Goal: Check status: Check status

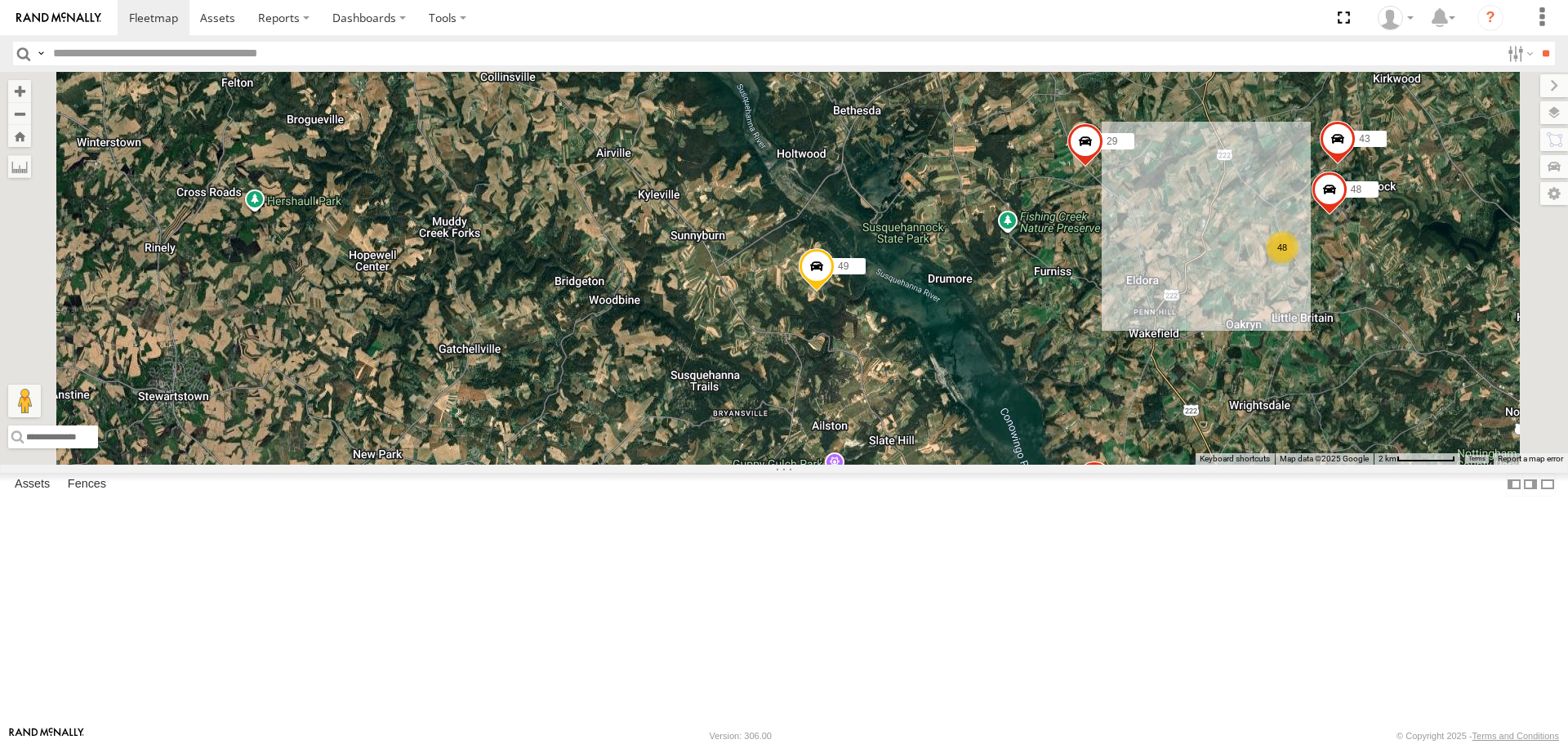
drag, startPoint x: 1272, startPoint y: 557, endPoint x: 1242, endPoint y: 395, distance: 164.8
click at [1242, 395] on div "41 42:) 49 12 47:( 29 30 43 43 48 40 48 2" at bounding box center [784, 267] width 1568 height 392
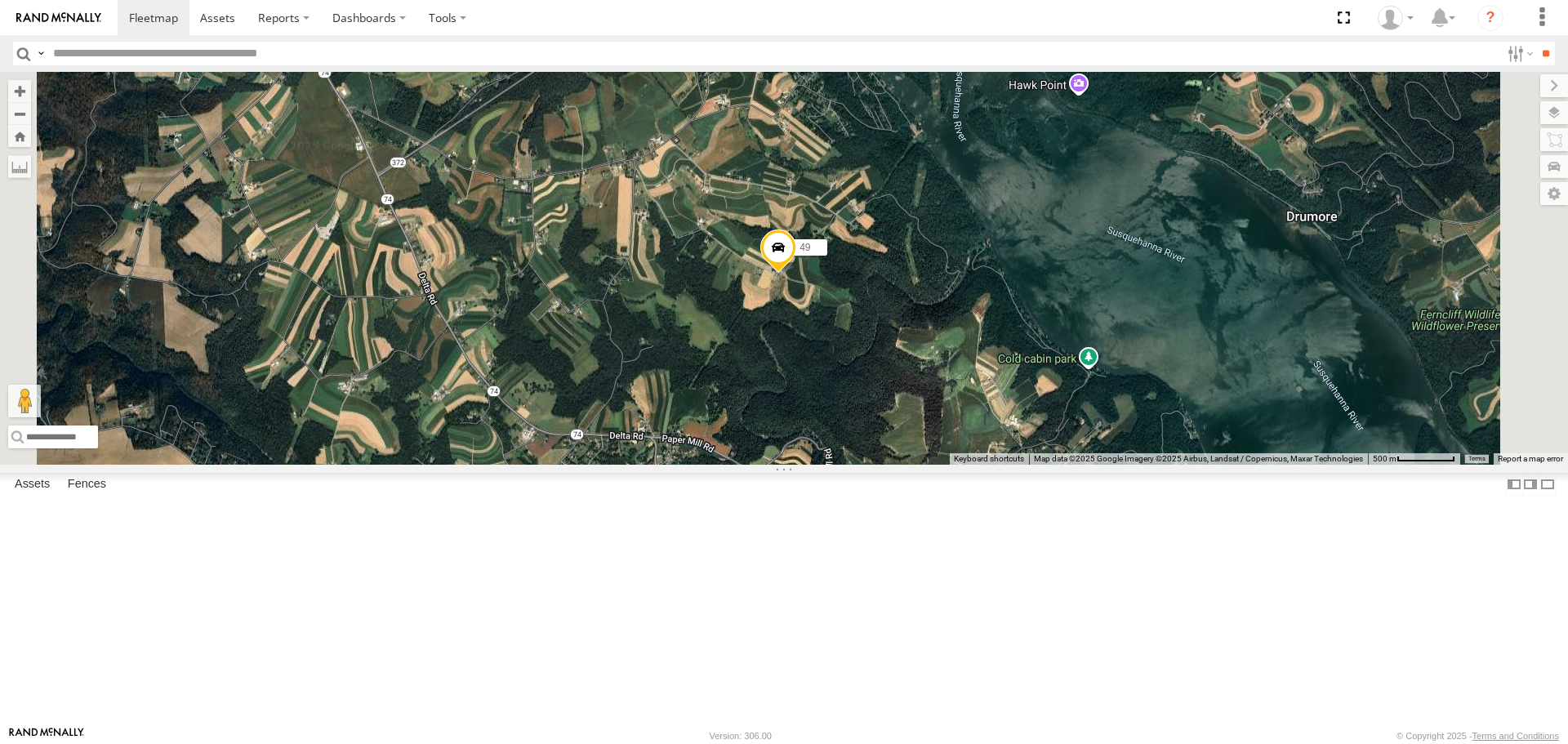
click at [796, 275] on span at bounding box center [778, 252] width 36 height 44
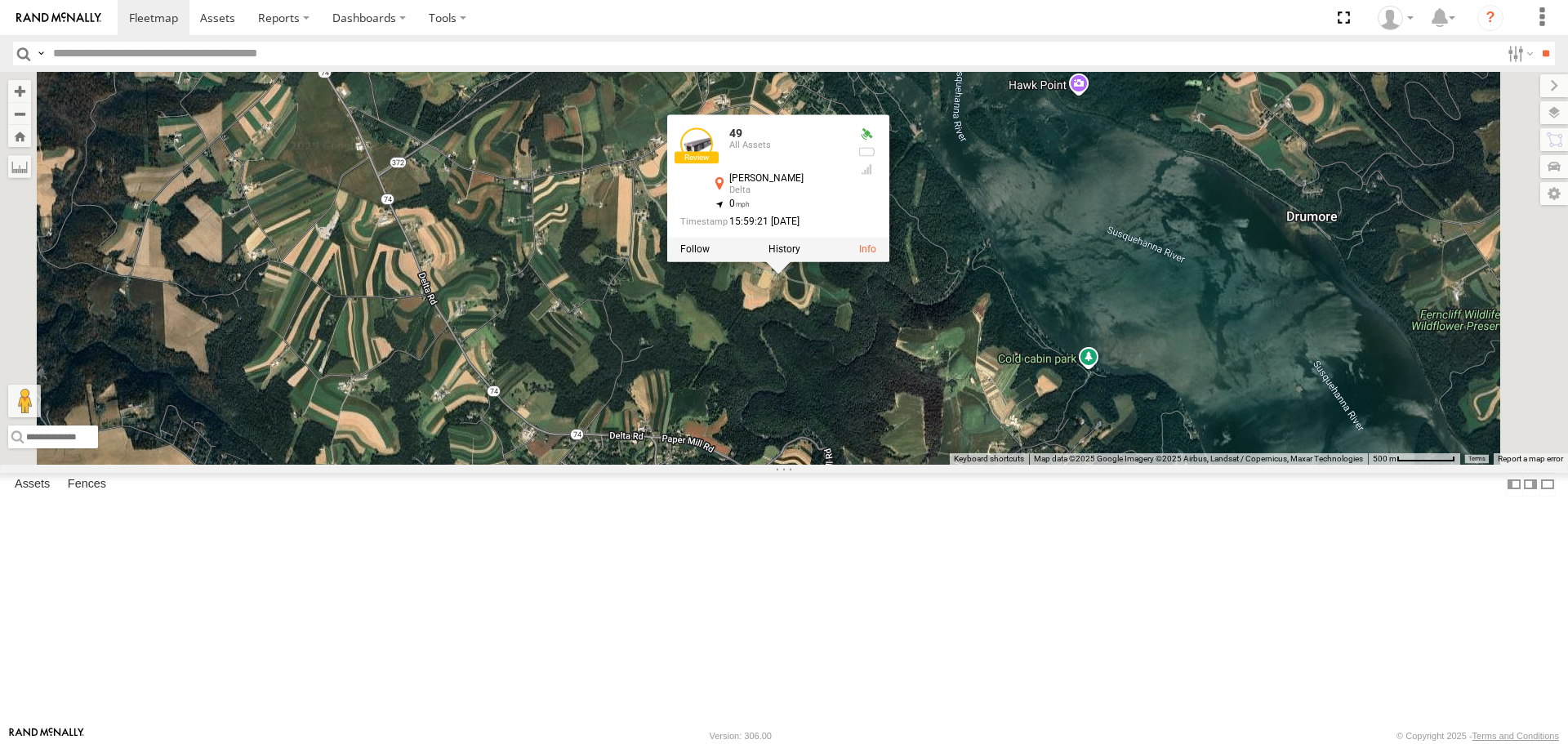
click at [889, 262] on div at bounding box center [778, 249] width 222 height 24
click at [800, 255] on label at bounding box center [784, 250] width 32 height 12
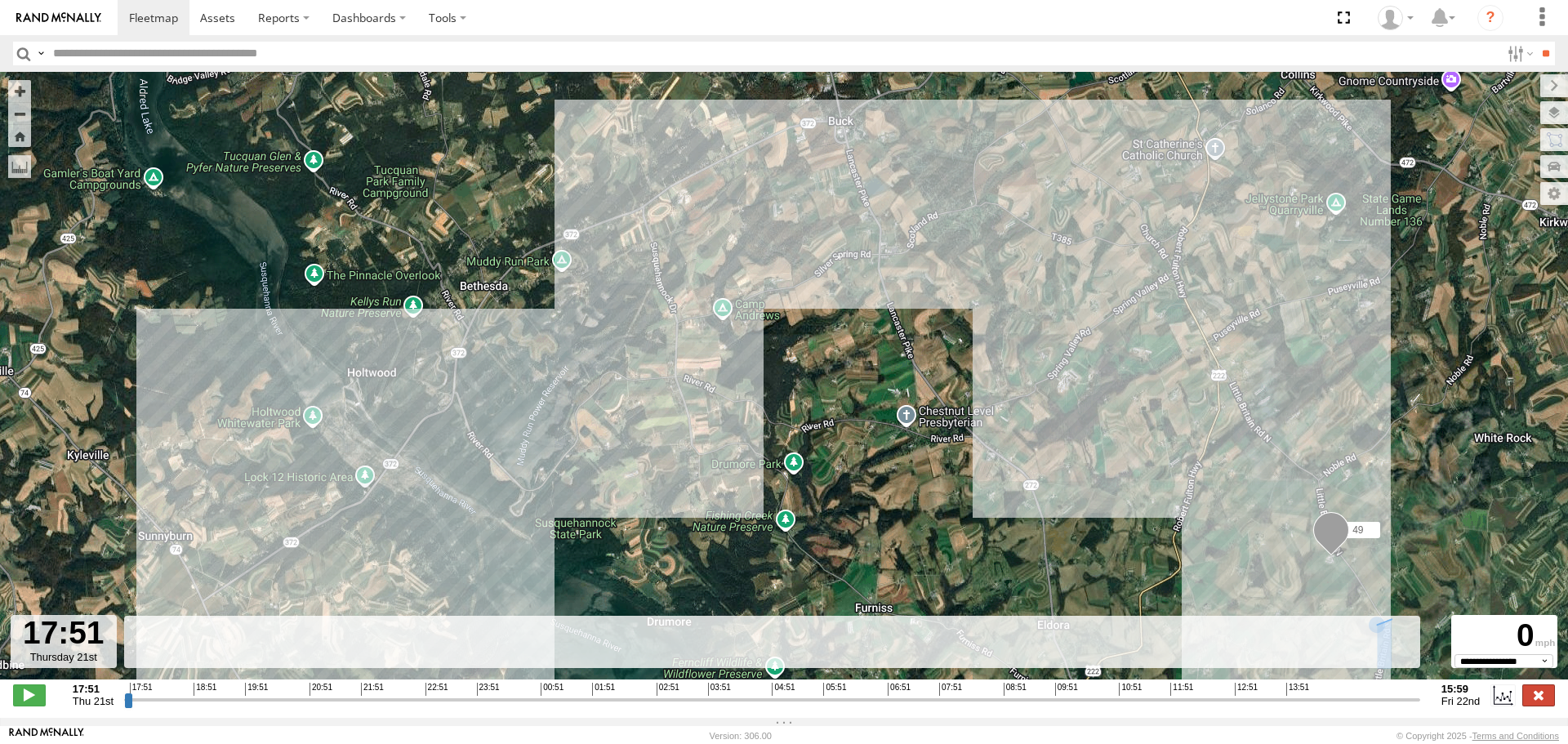
click at [1531, 697] on label at bounding box center [1538, 695] width 32 height 22
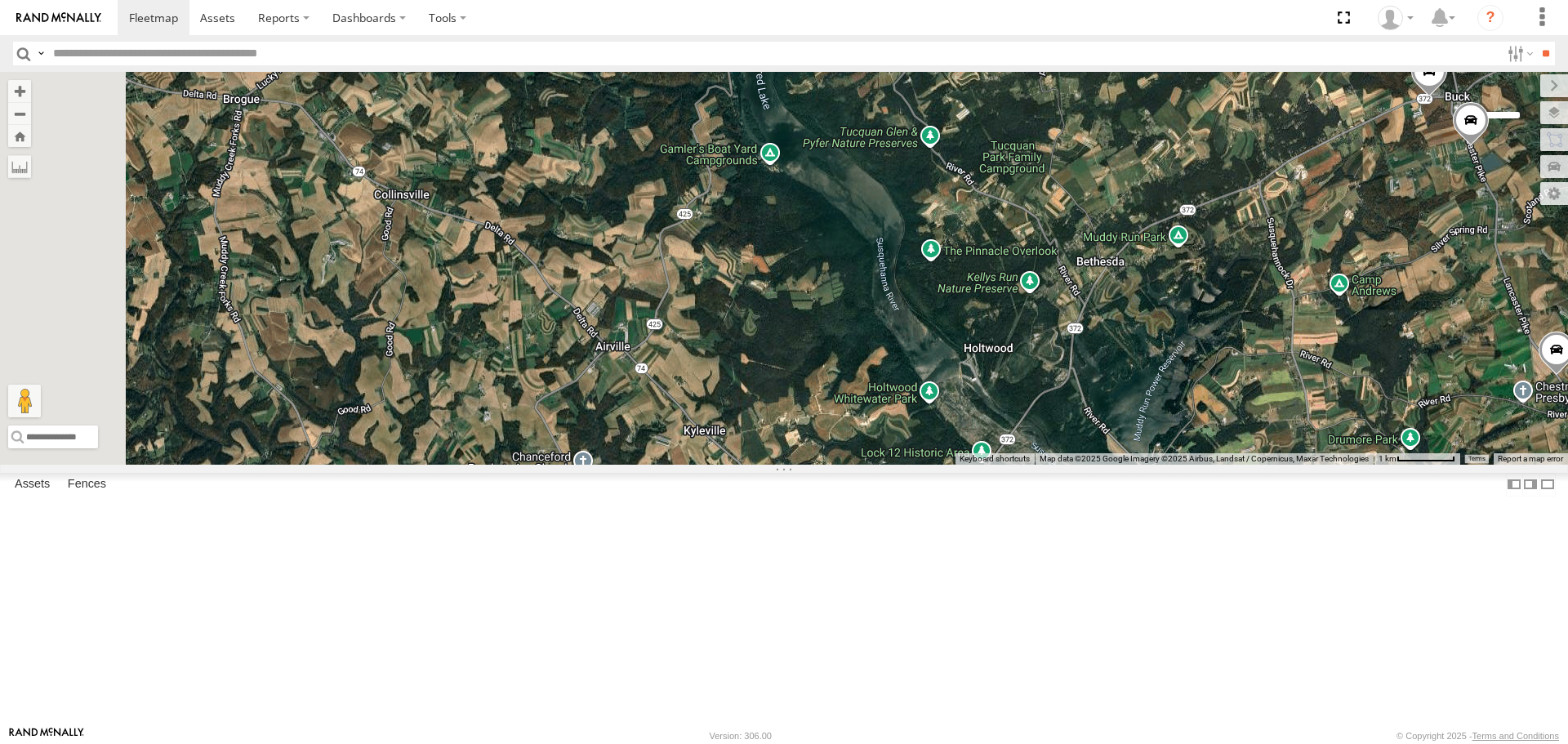
drag, startPoint x: 968, startPoint y: 254, endPoint x: 1098, endPoint y: 593, distance: 363.1
click at [1091, 464] on div "49" at bounding box center [784, 267] width 1568 height 392
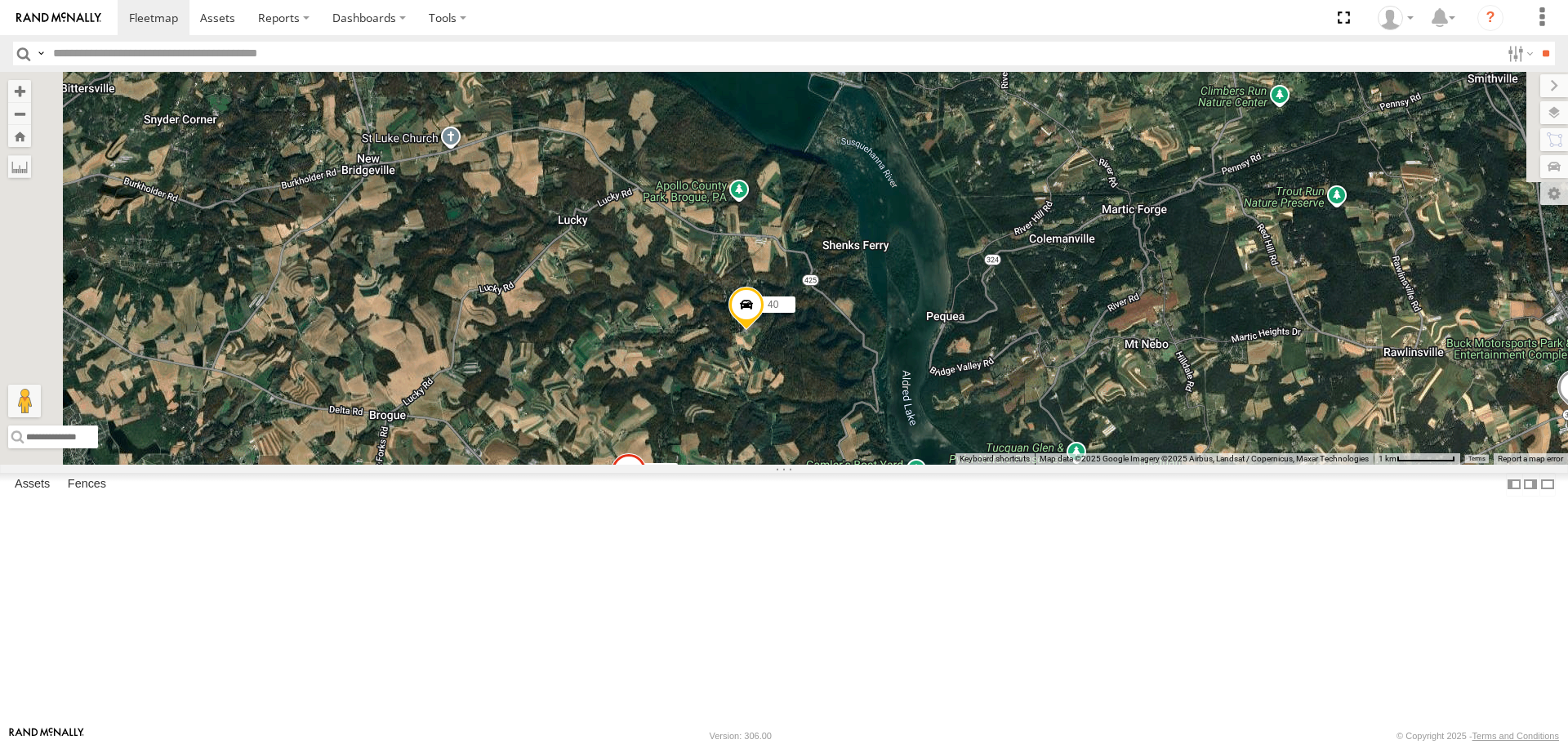
drag, startPoint x: 903, startPoint y: 325, endPoint x: 998, endPoint y: 511, distance: 208.9
click at [998, 464] on div "49 43 40" at bounding box center [784, 267] width 1568 height 392
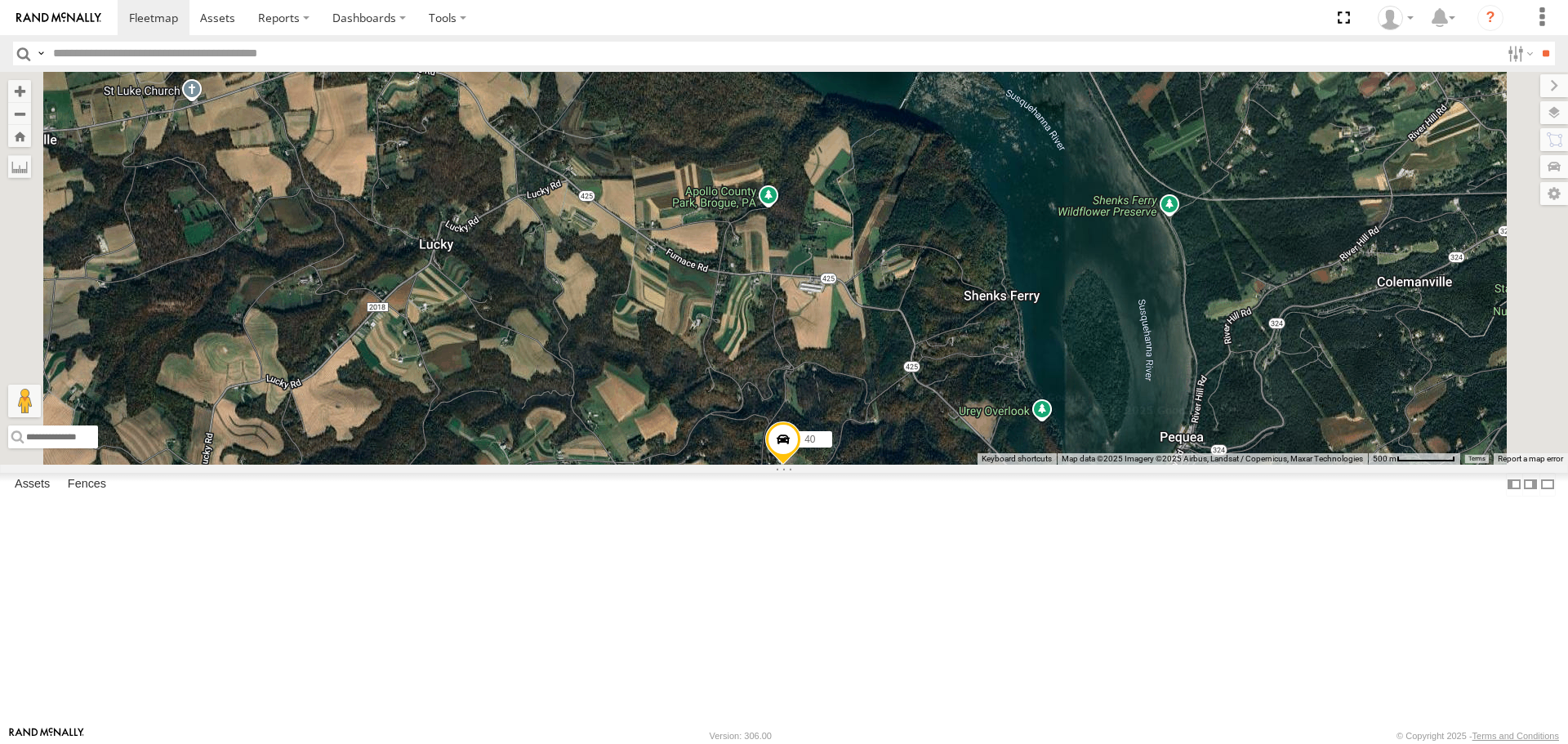
click at [801, 466] on span at bounding box center [783, 444] width 36 height 44
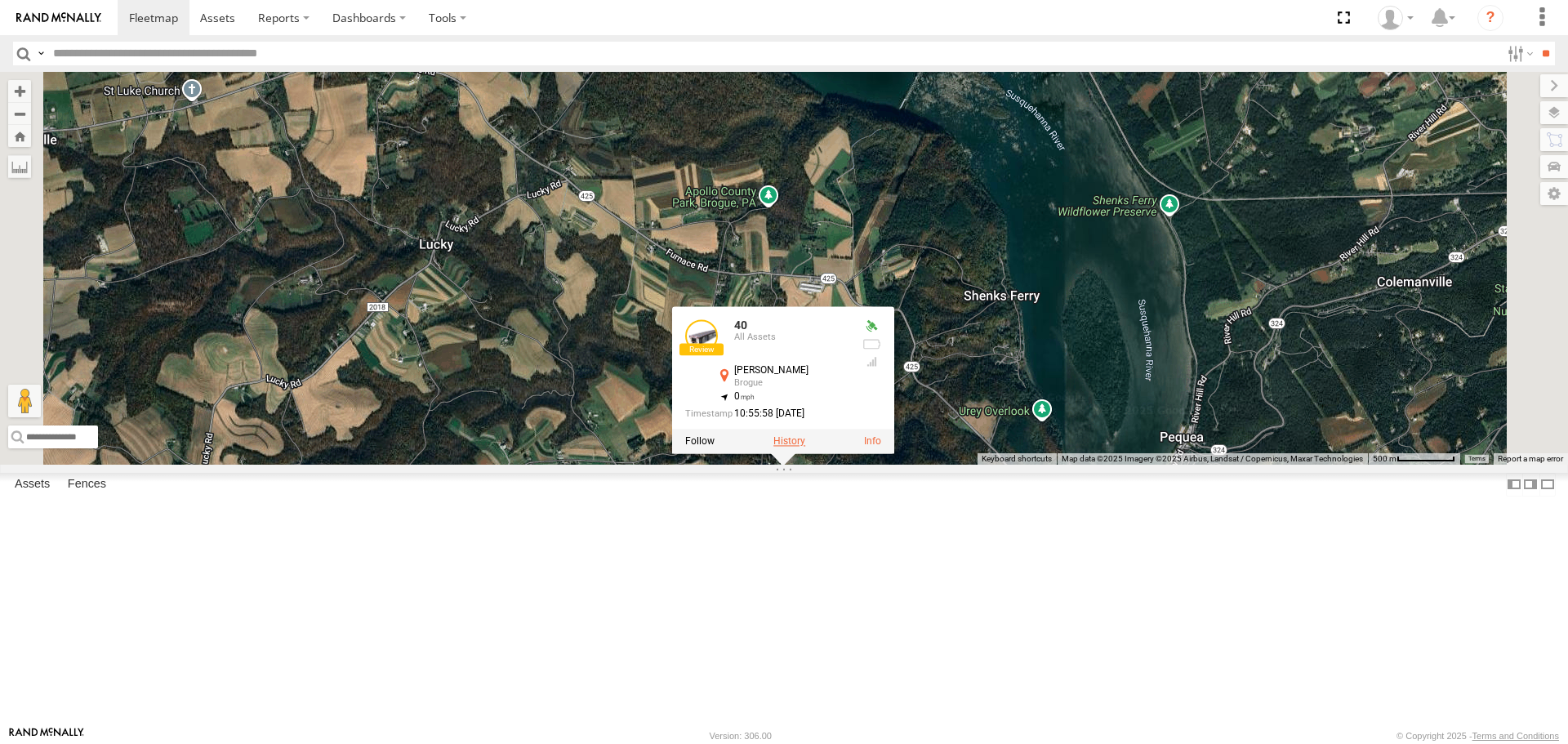
click at [805, 448] on label at bounding box center [789, 442] width 32 height 12
type input "**********"
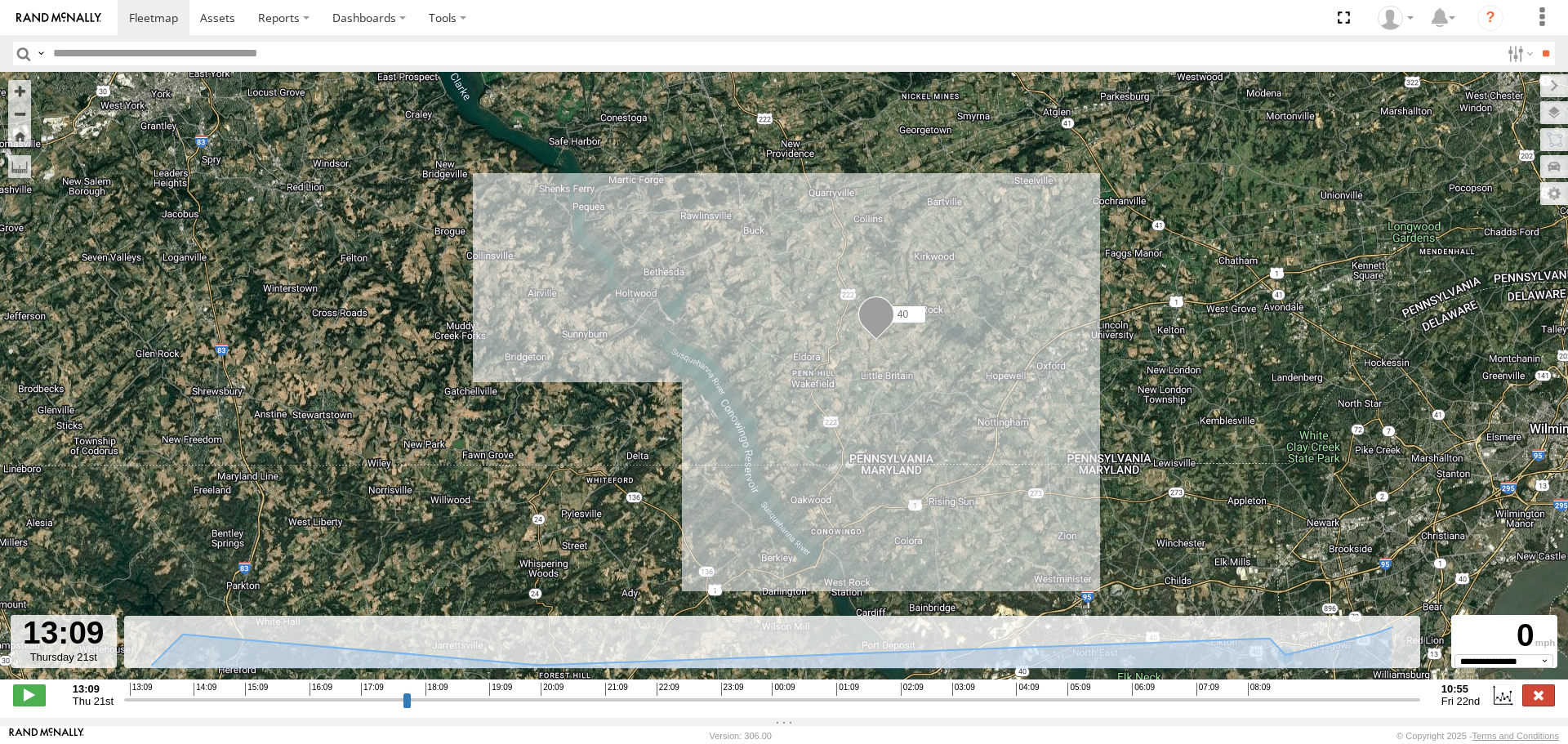
click at [1544, 701] on label at bounding box center [1538, 695] width 32 height 22
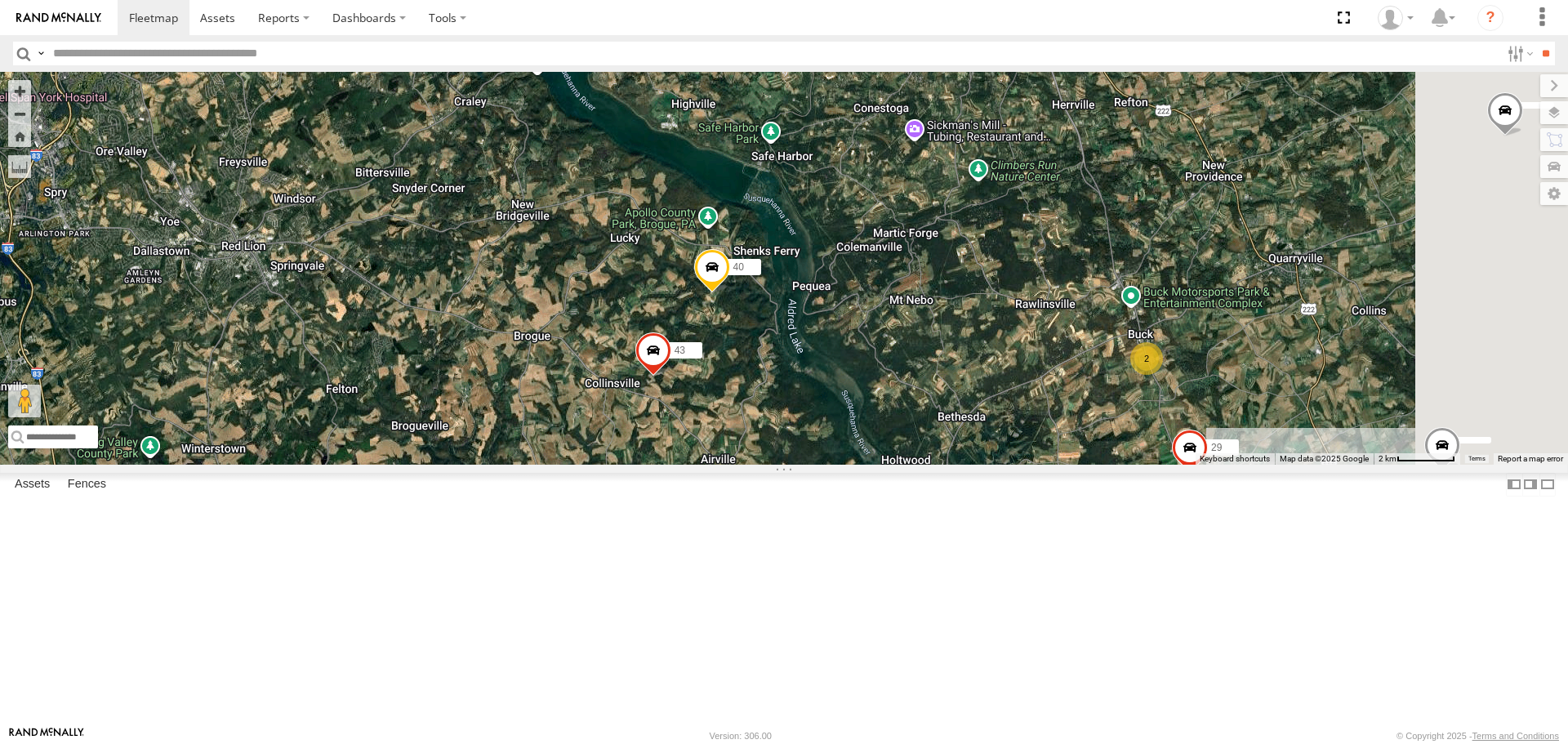
drag, startPoint x: 1234, startPoint y: 593, endPoint x: 953, endPoint y: 404, distance: 338.6
click at [961, 409] on div "43 29 40 2" at bounding box center [784, 267] width 1568 height 392
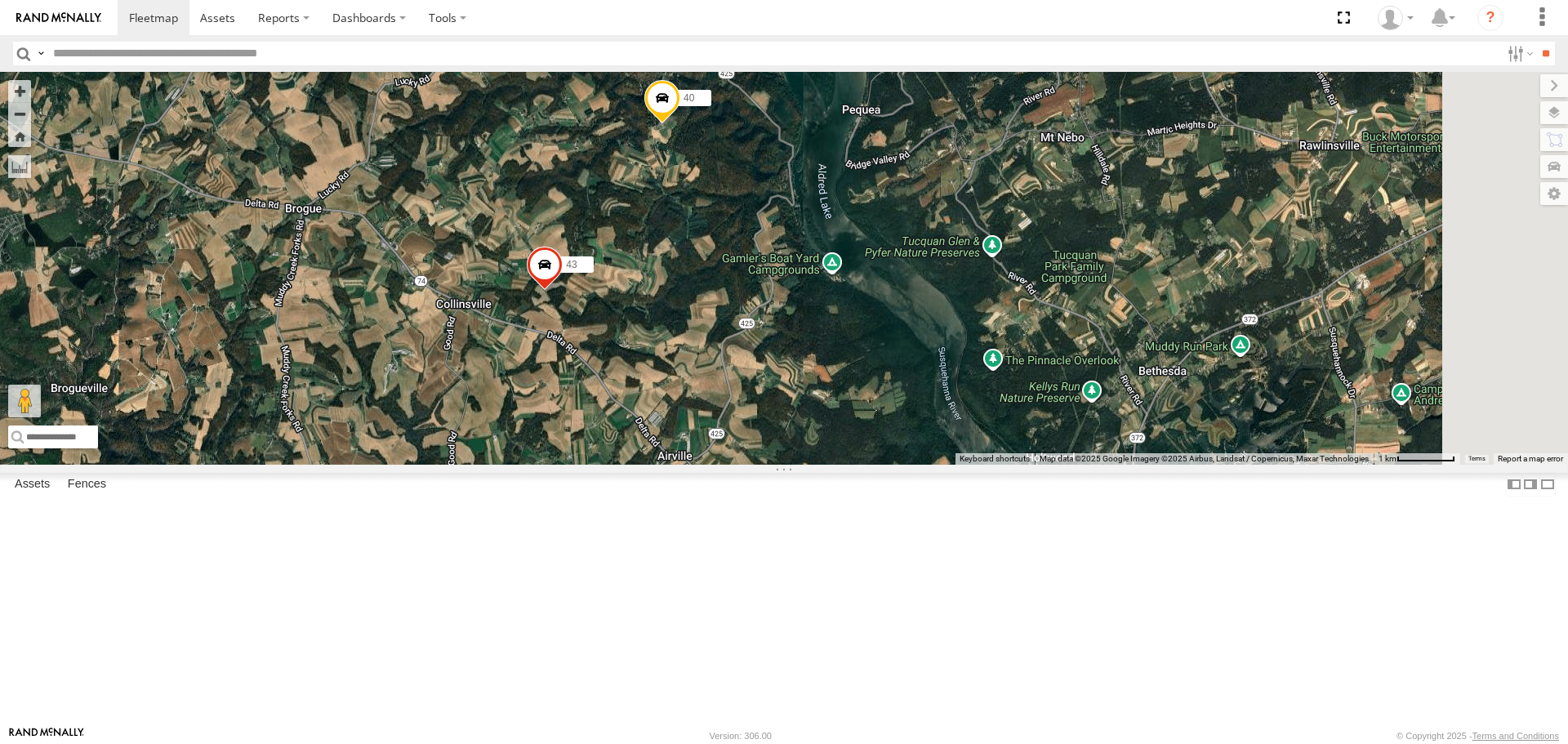
drag, startPoint x: 1019, startPoint y: 523, endPoint x: 958, endPoint y: 308, distance: 223.5
click at [958, 310] on div "41 42:) 49 12 43 47:( 43 29 30 48 40" at bounding box center [784, 267] width 1568 height 392
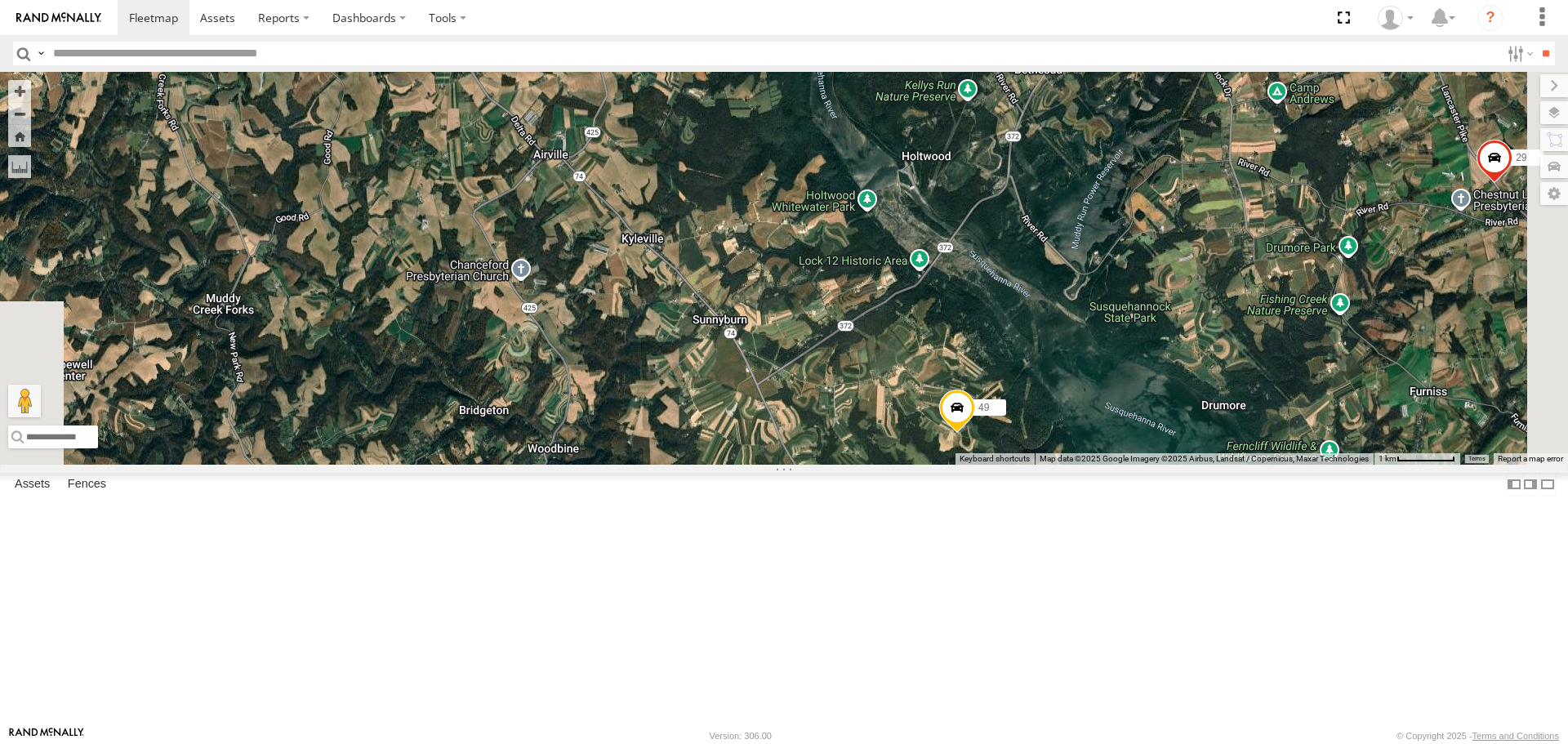
drag, startPoint x: 1121, startPoint y: 470, endPoint x: 1094, endPoint y: 432, distance: 46.6
click at [1095, 434] on div "41 42:) 49 12 43 47:( 43 29 30 48 40" at bounding box center [784, 267] width 1568 height 392
